Goal: Task Accomplishment & Management: Manage account settings

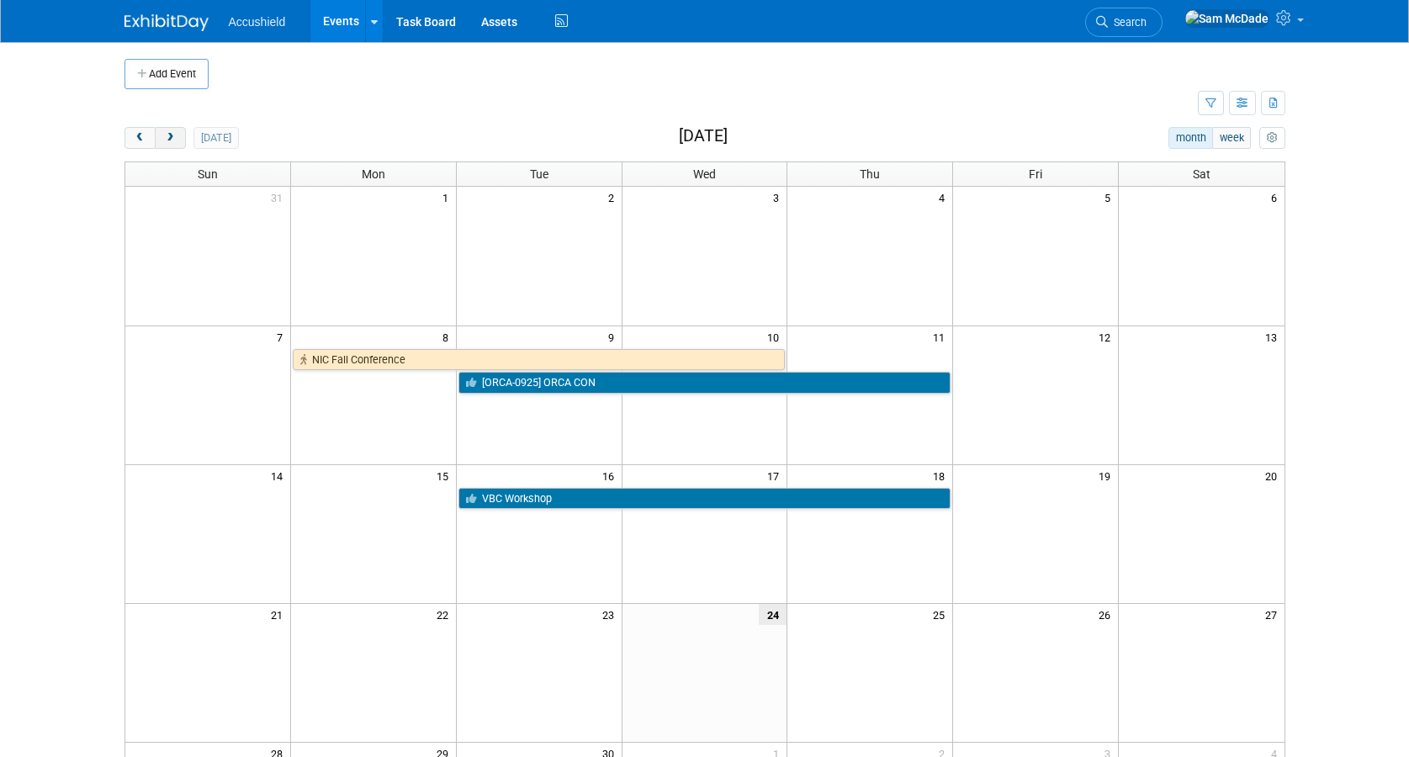
click at [172, 136] on span "next" at bounding box center [170, 138] width 13 height 11
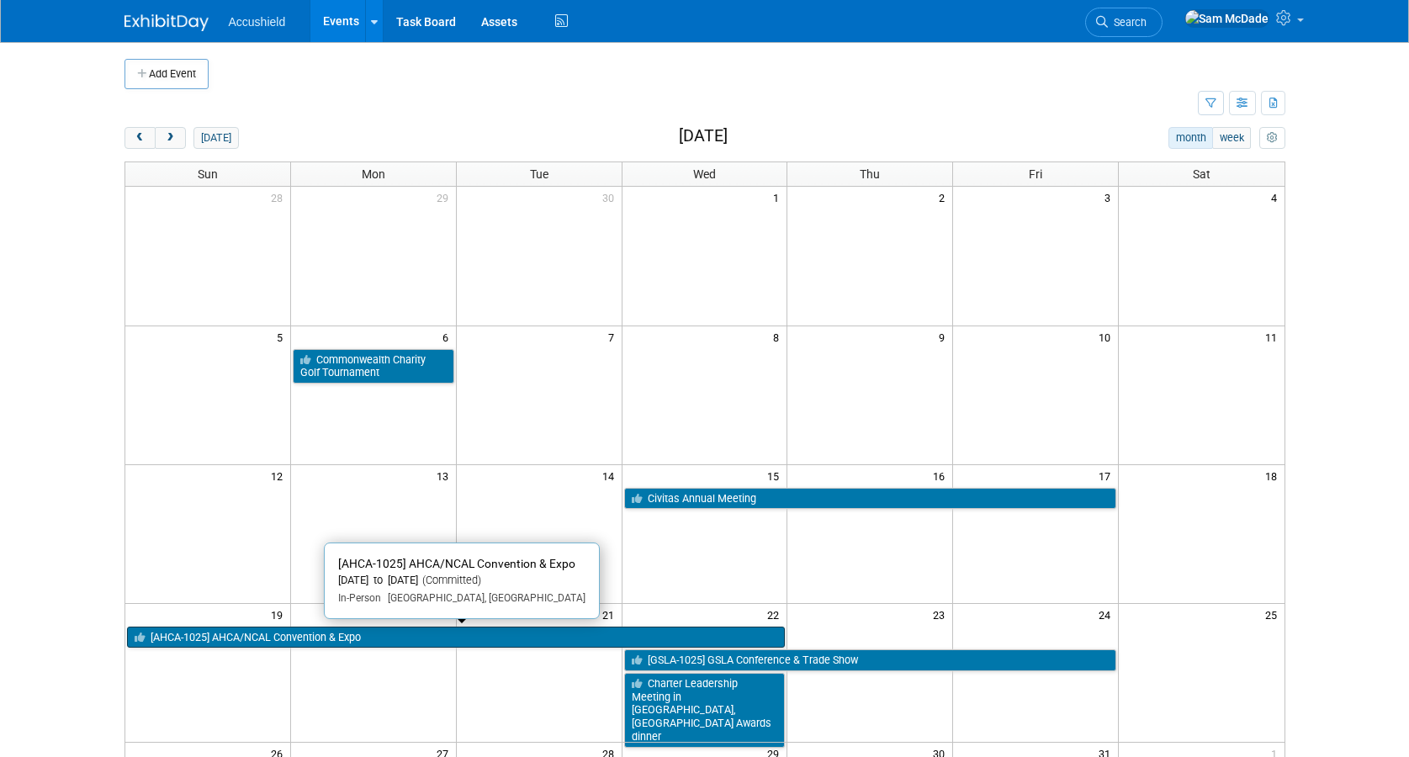
click at [343, 635] on link "[AHCA-1025] AHCA/NCAL Convention & Expo" at bounding box center [456, 638] width 659 height 22
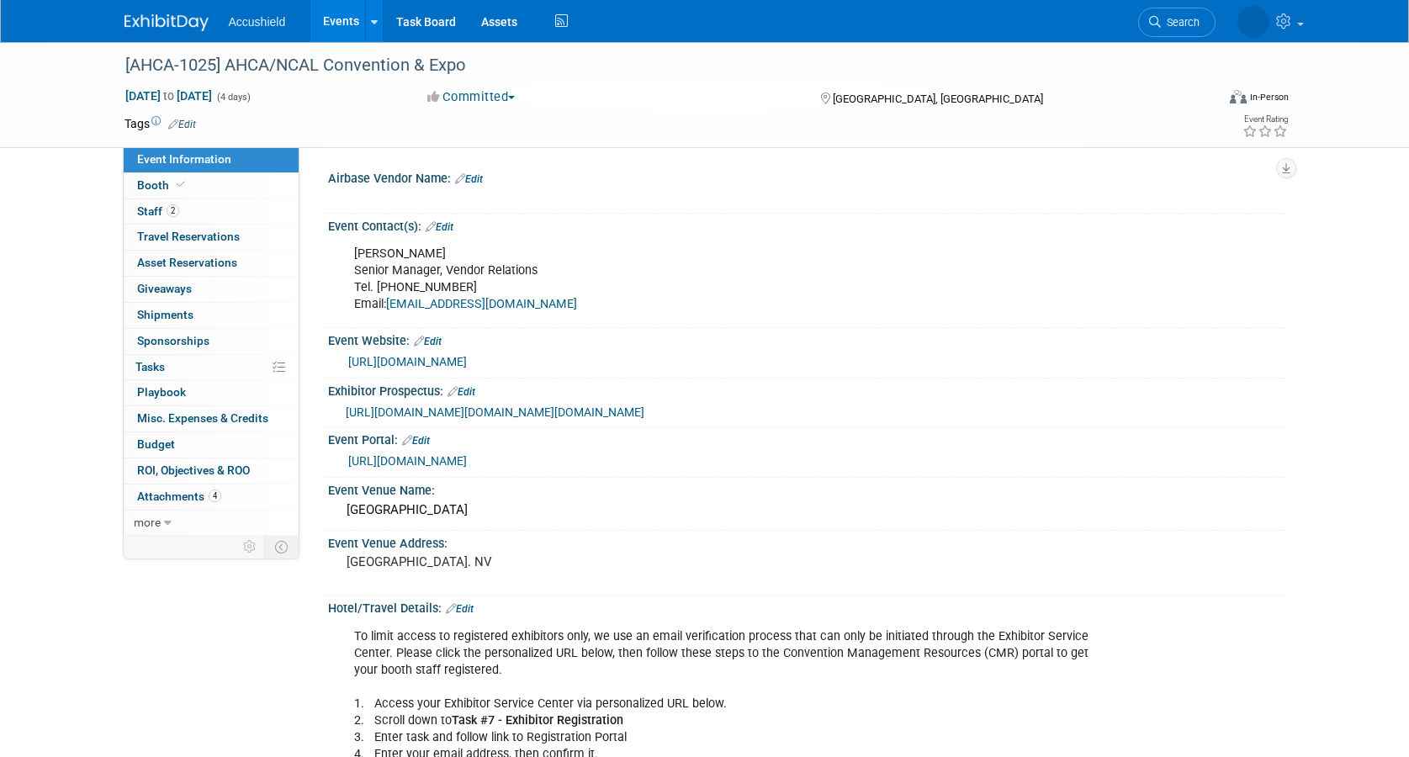
select select "Yes"
select select "WIP"
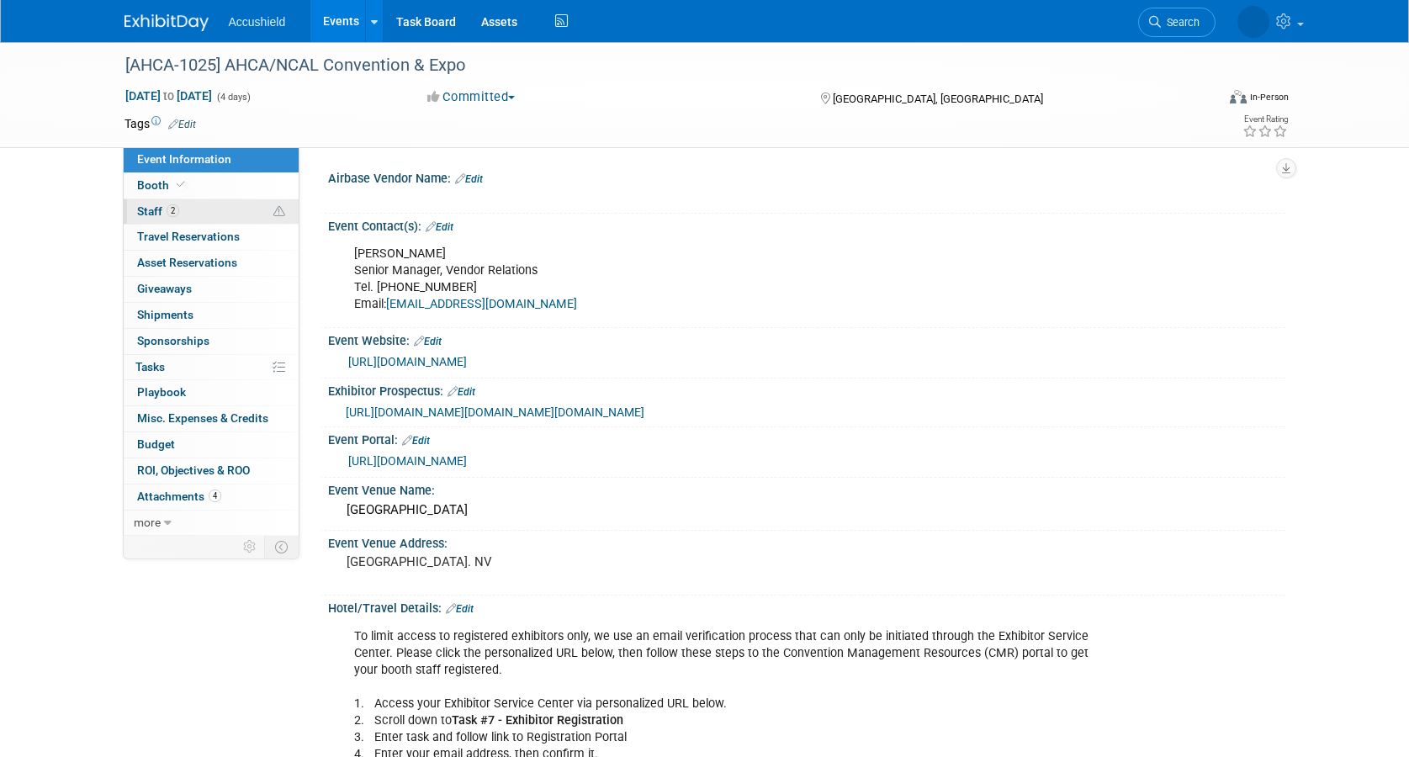
click at [191, 219] on link "2 Staff 2" at bounding box center [211, 211] width 175 height 25
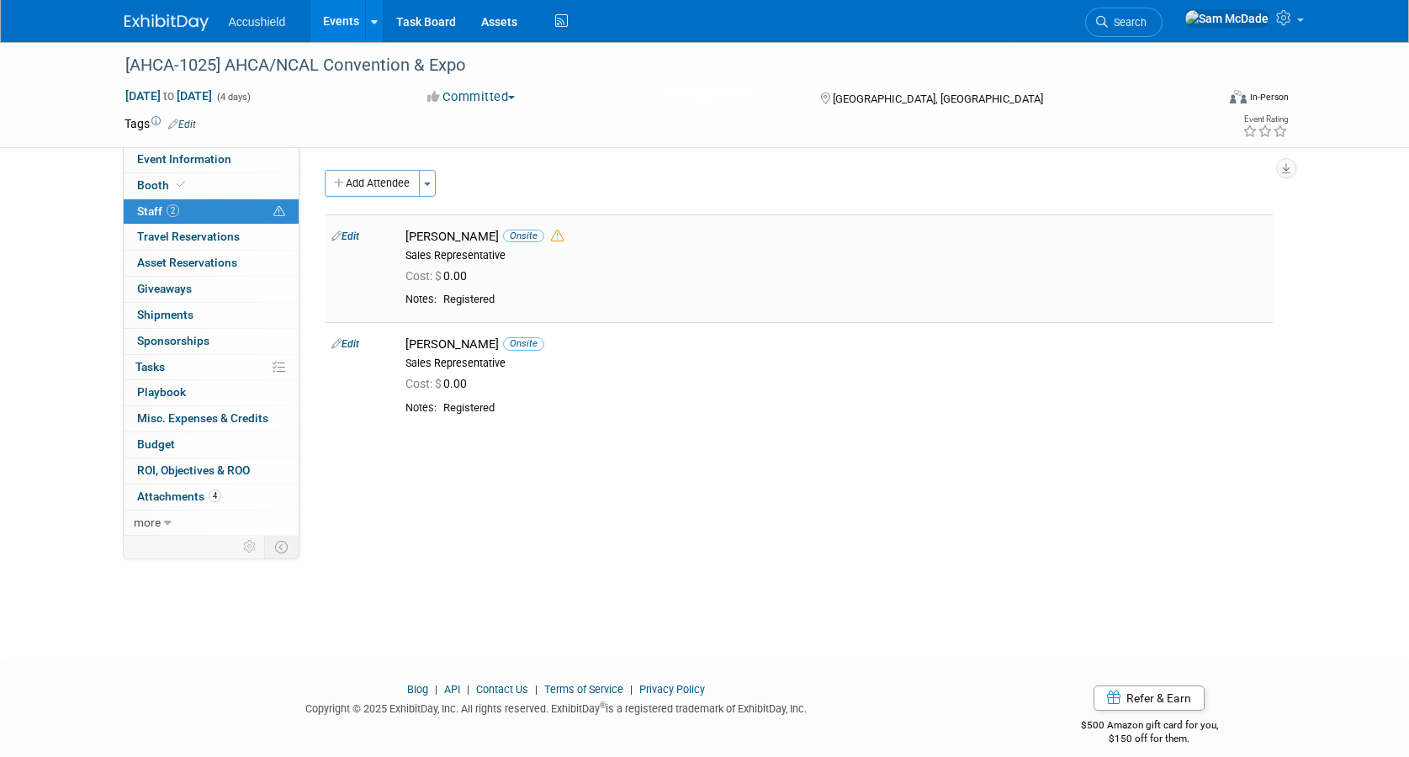
click at [551, 238] on icon at bounding box center [557, 236] width 13 height 13
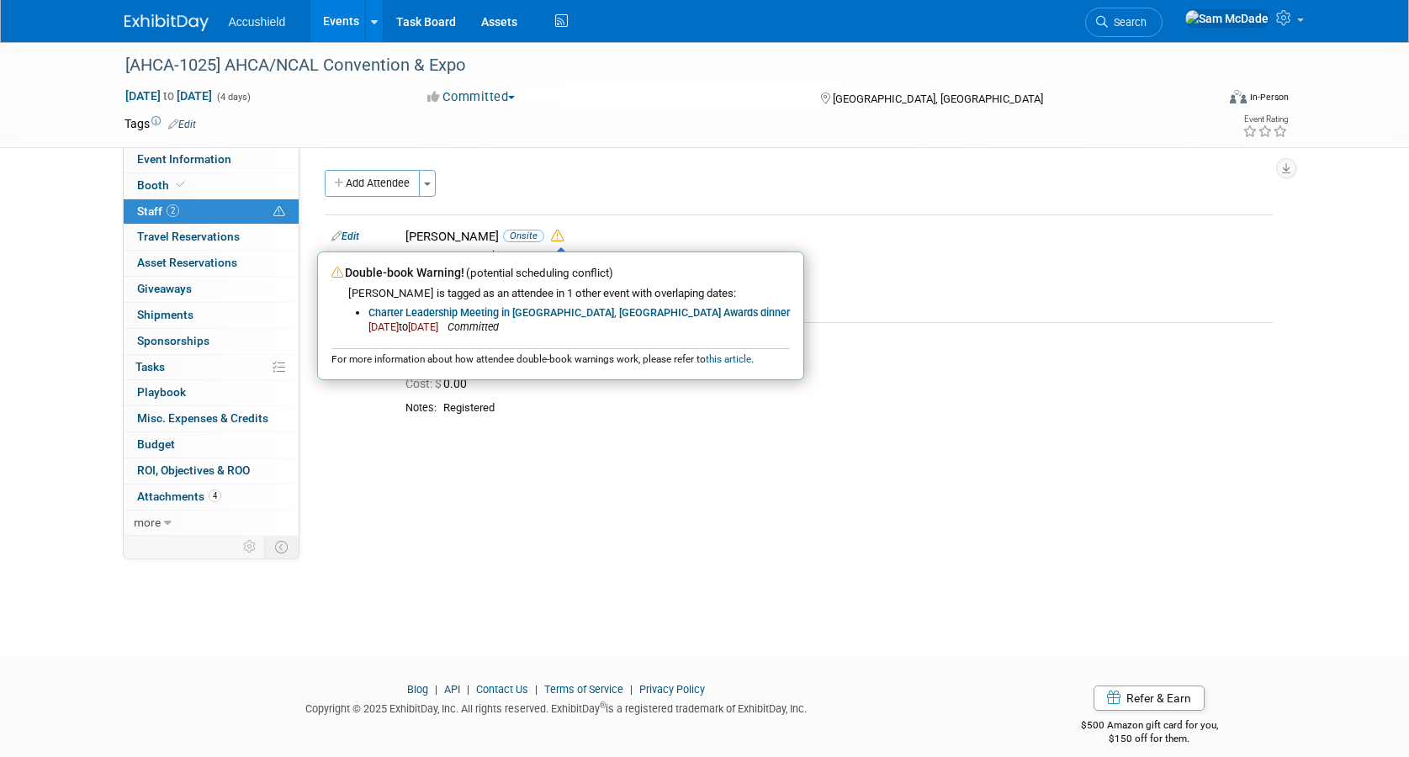
click at [715, 189] on div "Add Attendee Toggle Dropdown Quick -Tag Attendees Apply" at bounding box center [799, 183] width 948 height 27
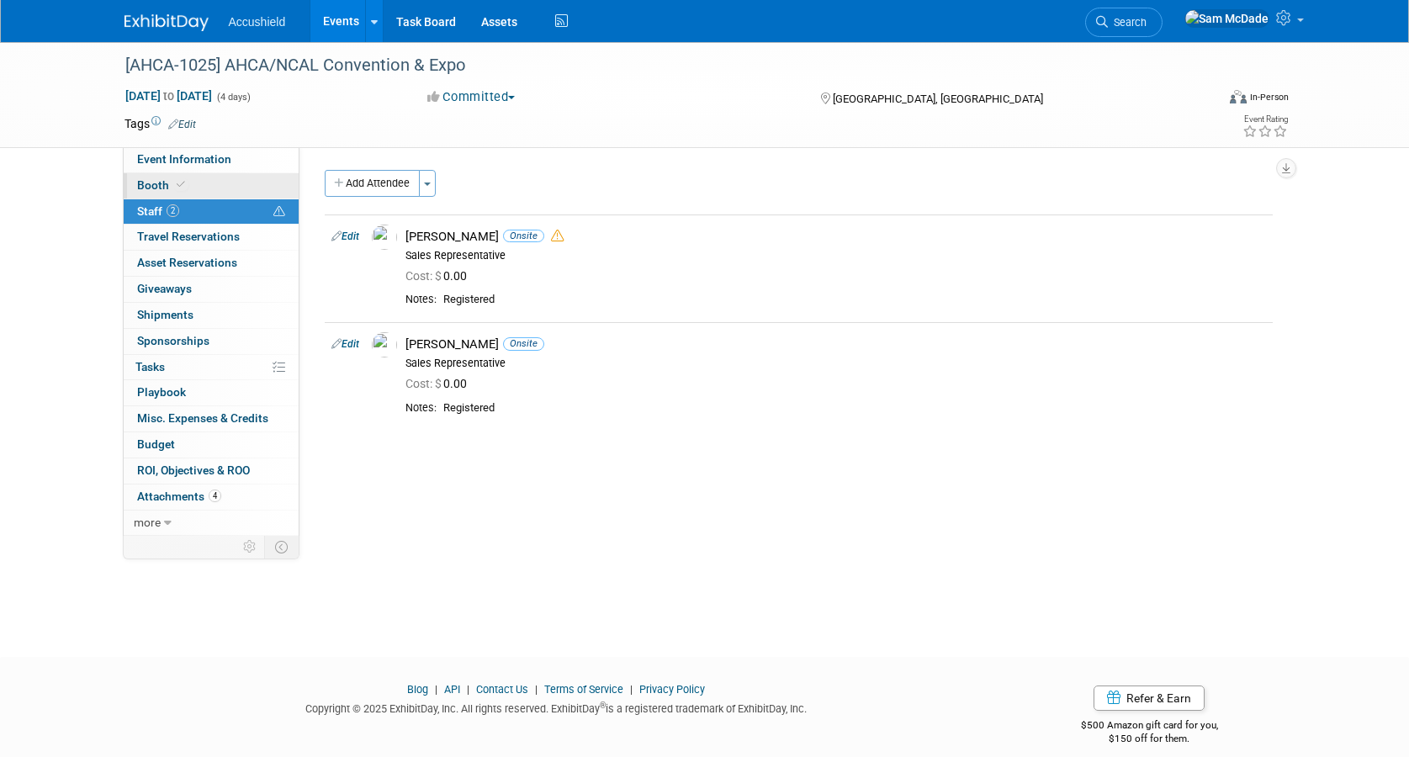
click at [224, 183] on link "Booth" at bounding box center [211, 185] width 175 height 25
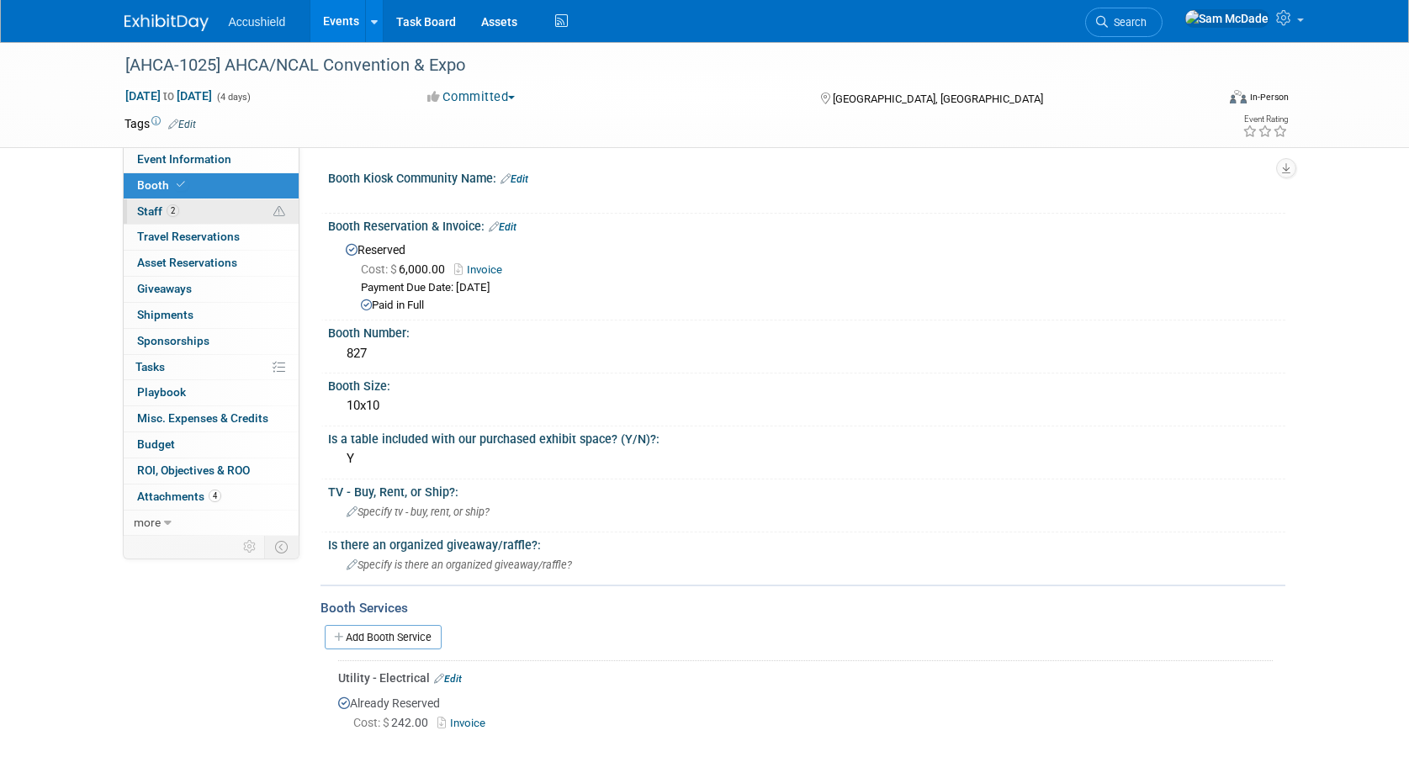
click at [212, 219] on link "2 Staff 2" at bounding box center [211, 211] width 175 height 25
